Goal: Information Seeking & Learning: Find specific fact

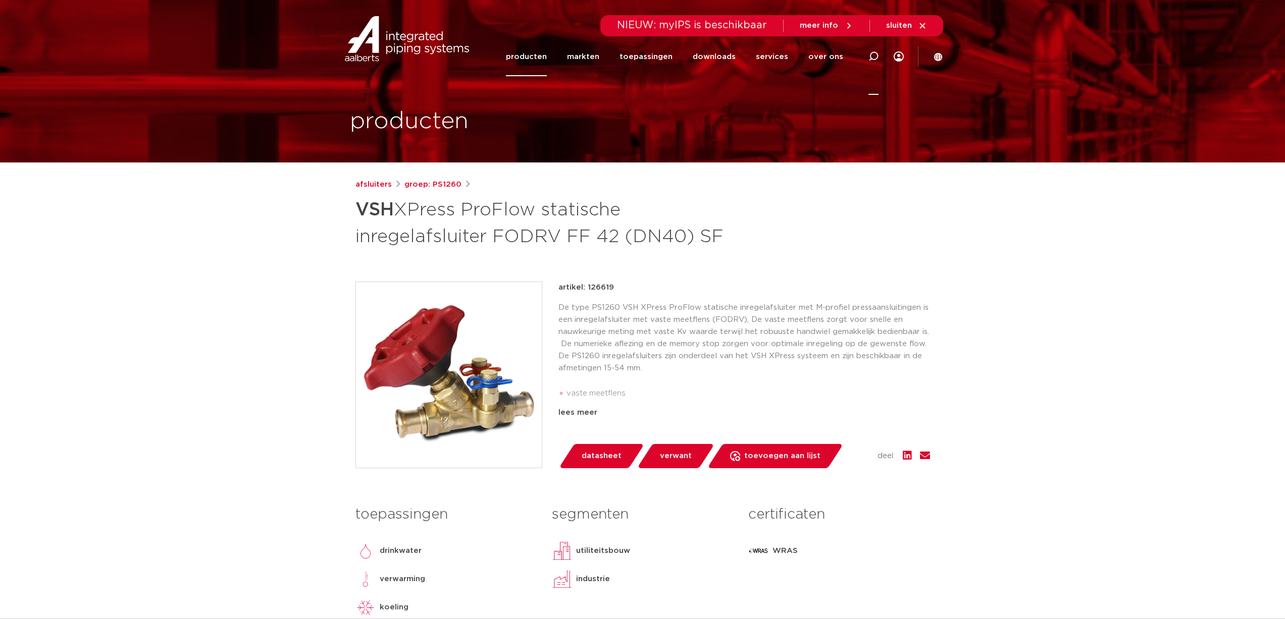
click at [871, 61] on icon at bounding box center [873, 56] width 10 height 10
click at [807, 55] on input "Zoeken" at bounding box center [721, 55] width 318 height 20
type input "verdeler"
click button "Zoeken" at bounding box center [0, 0] width 0 height 0
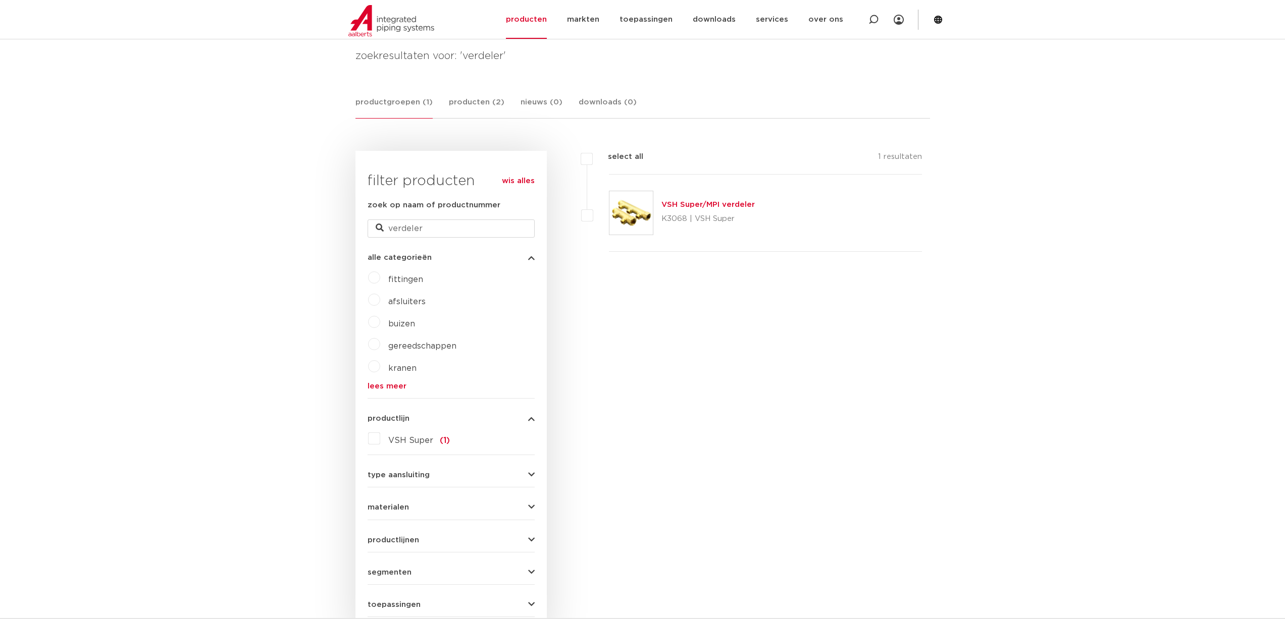
click at [729, 201] on link "VSH Super/MPI verdeler" at bounding box center [707, 205] width 93 height 8
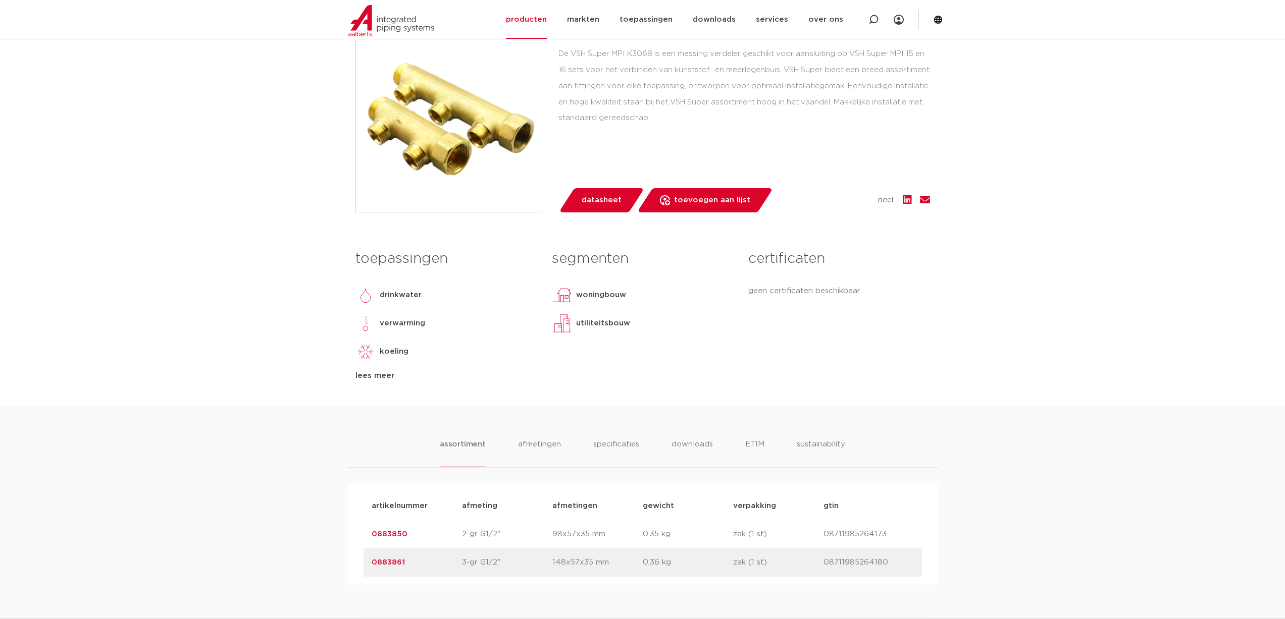
scroll to position [252, 0]
click at [382, 564] on link "0883861" at bounding box center [388, 563] width 33 height 8
